Goal: Check status

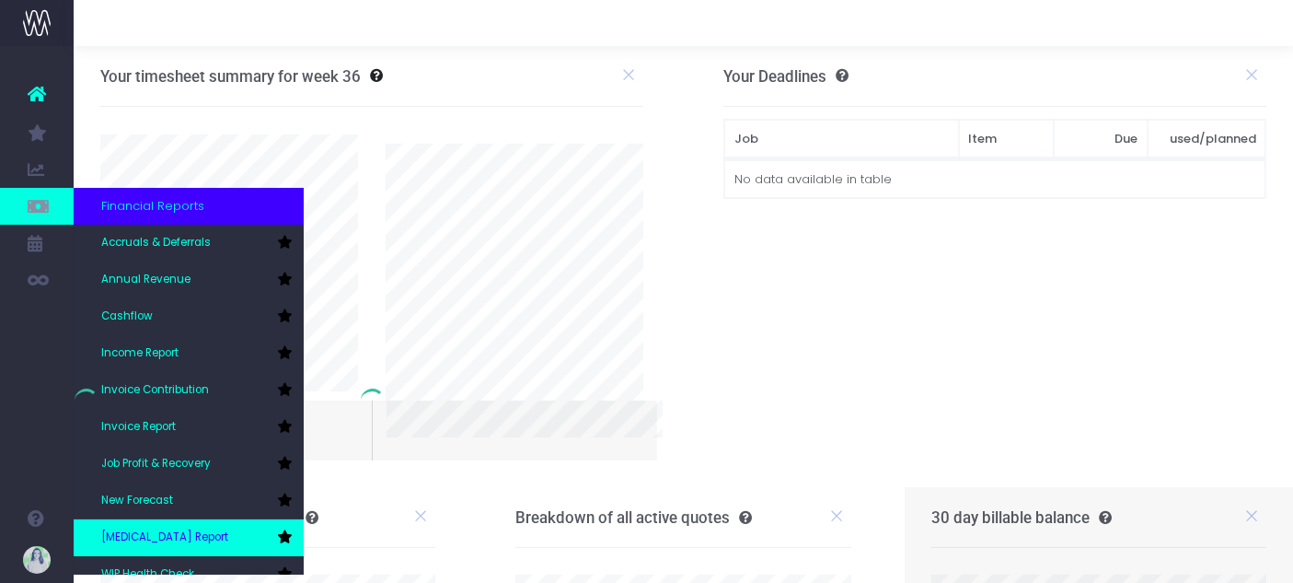
click at [155, 529] on span "[MEDICAL_DATA] Report" at bounding box center [164, 537] width 127 height 17
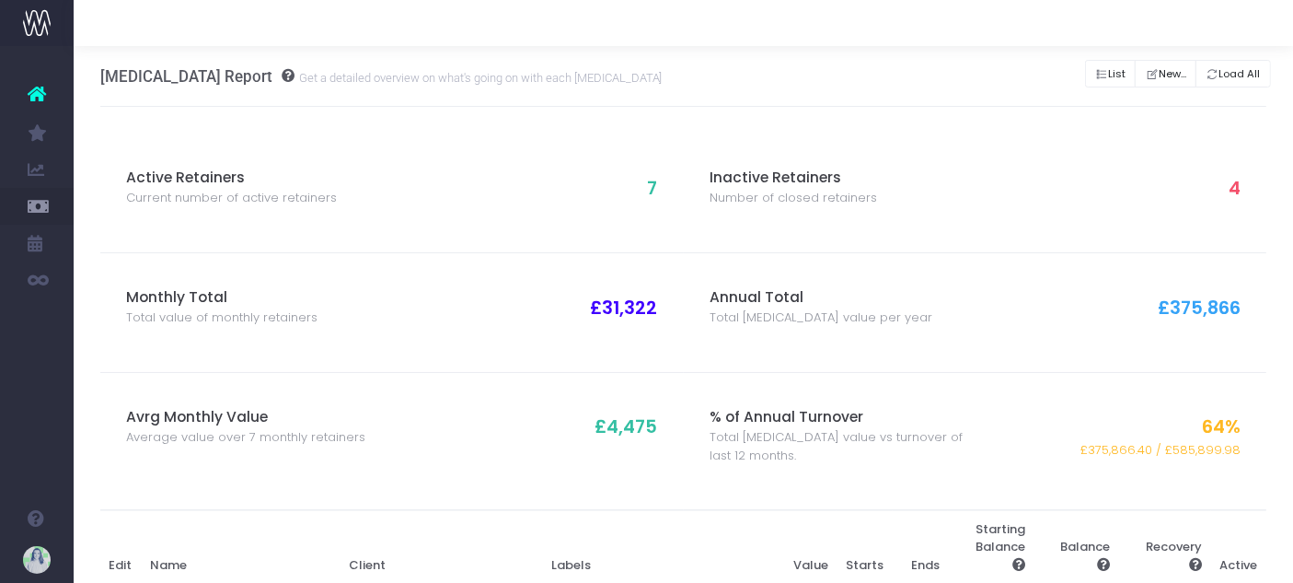
scroll to position [610, 0]
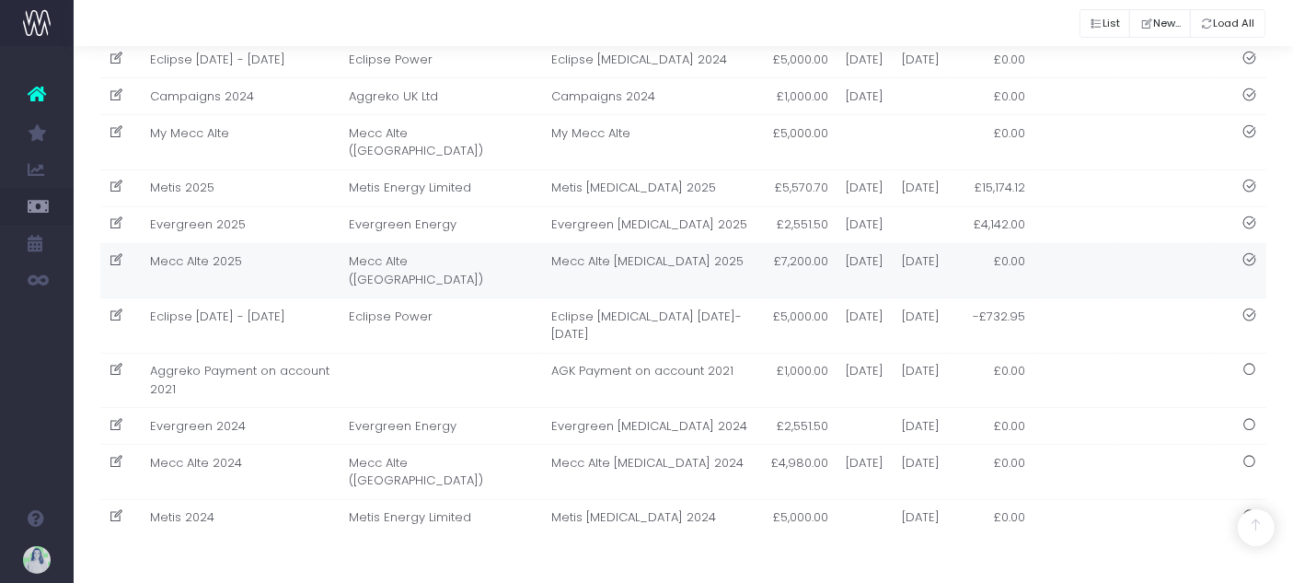
click at [265, 243] on td "Mecc Alte 2025" at bounding box center [240, 270] width 199 height 55
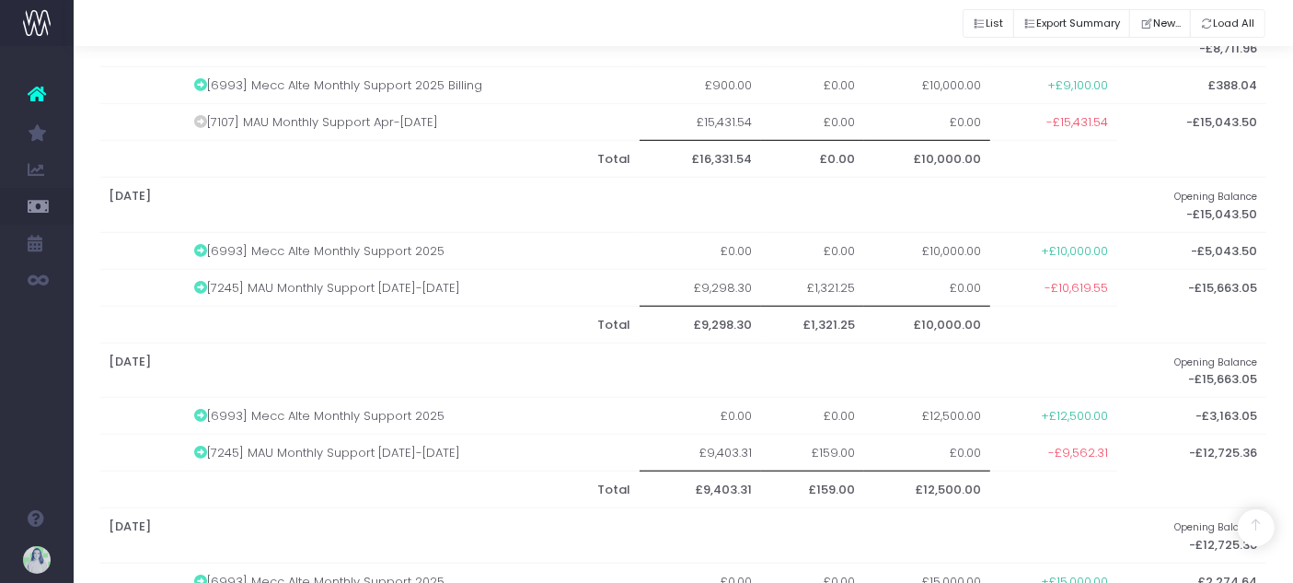
scroll to position [1456, 0]
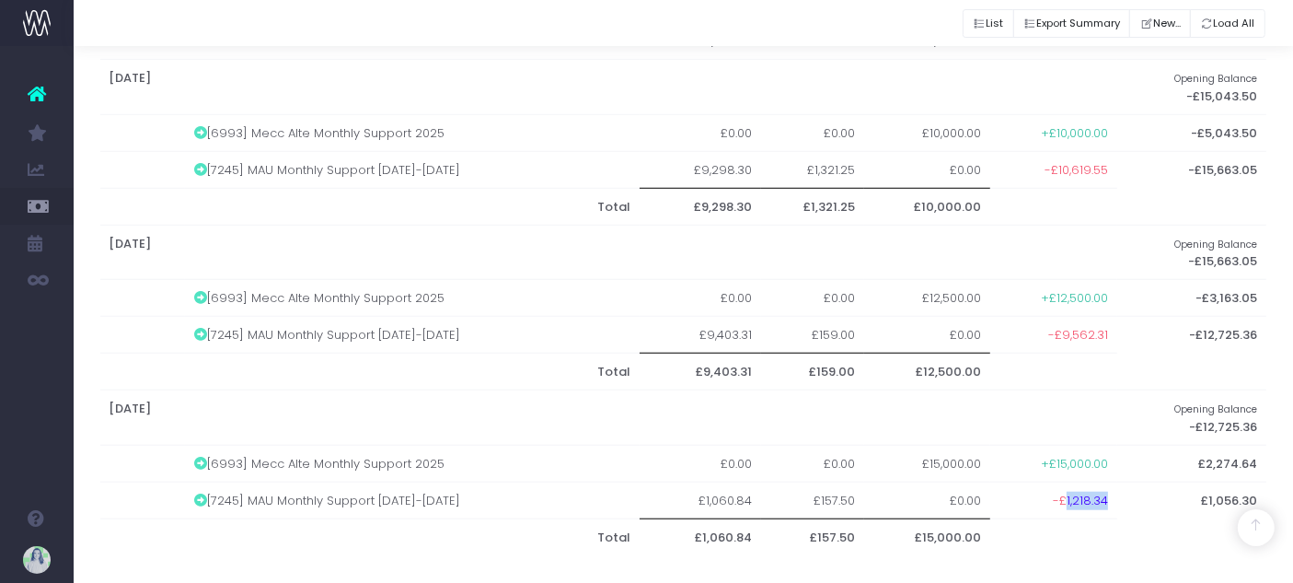
drag, startPoint x: 1063, startPoint y: 490, endPoint x: 1107, endPoint y: 493, distance: 43.4
click at [1107, 493] on td "-£1,218.34" at bounding box center [1054, 499] width 126 height 37
copy span "1,218.34"
